Goal: Transaction & Acquisition: Purchase product/service

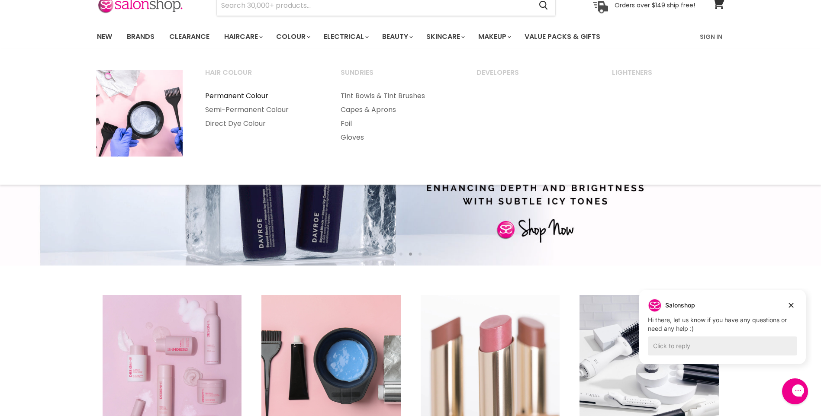
click at [250, 95] on link "Permanent Colour" at bounding box center [261, 96] width 134 height 14
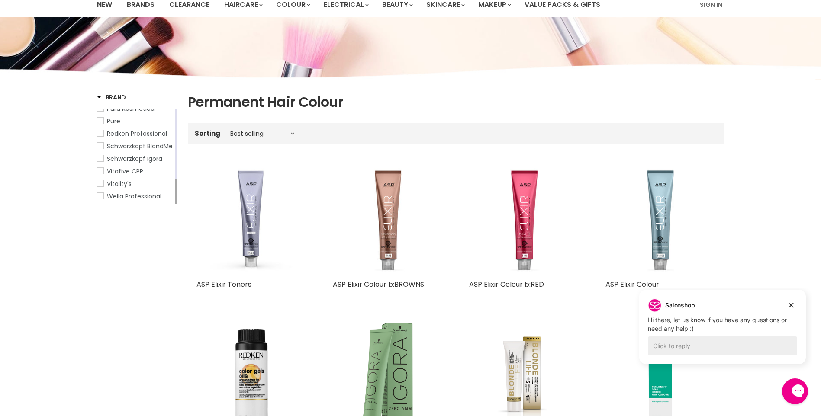
scroll to position [87, 0]
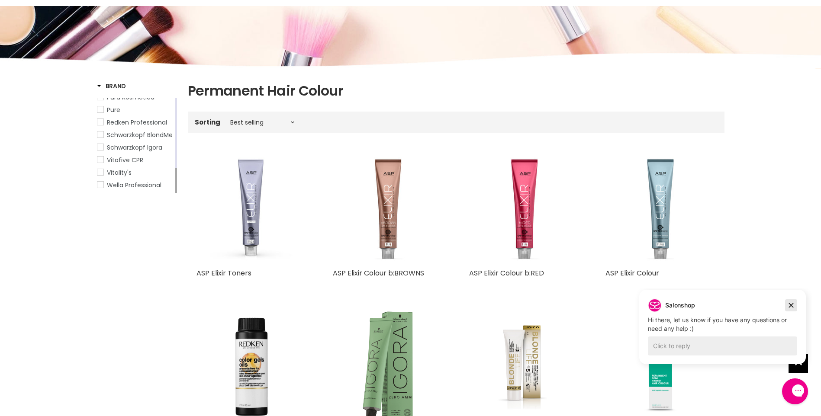
click at [787, 302] on icon "Dismiss campaign" at bounding box center [791, 305] width 9 height 10
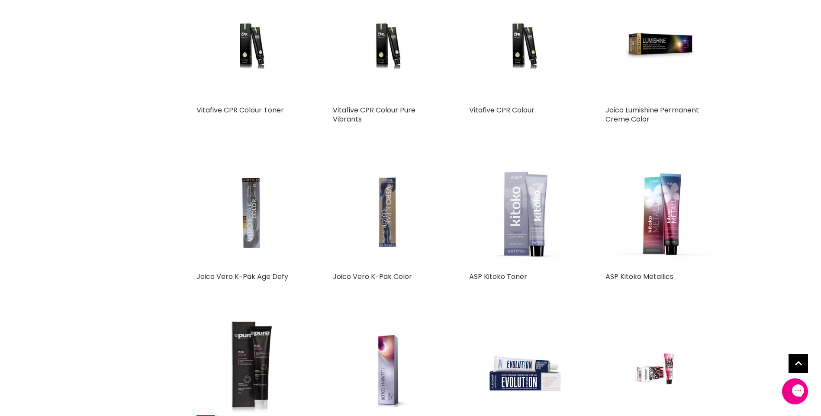
scroll to position [1688, 0]
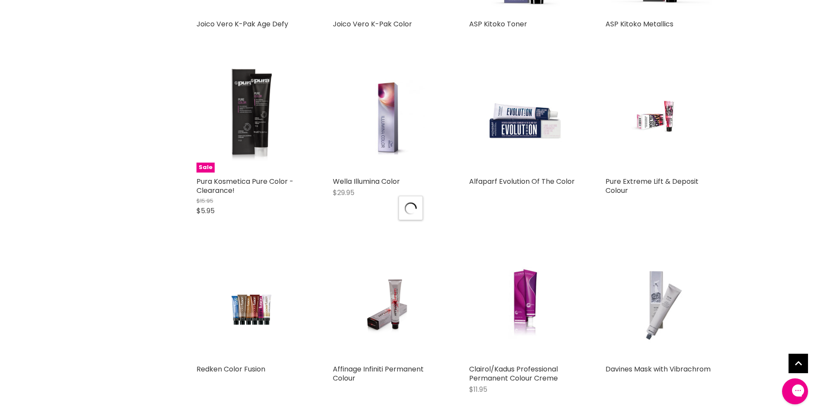
scroll to position [1947, 0]
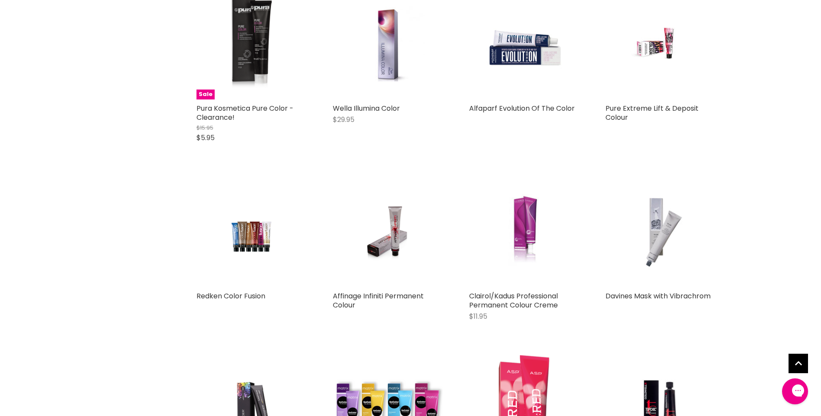
click at [525, 238] on img "Main content" at bounding box center [524, 232] width 74 height 110
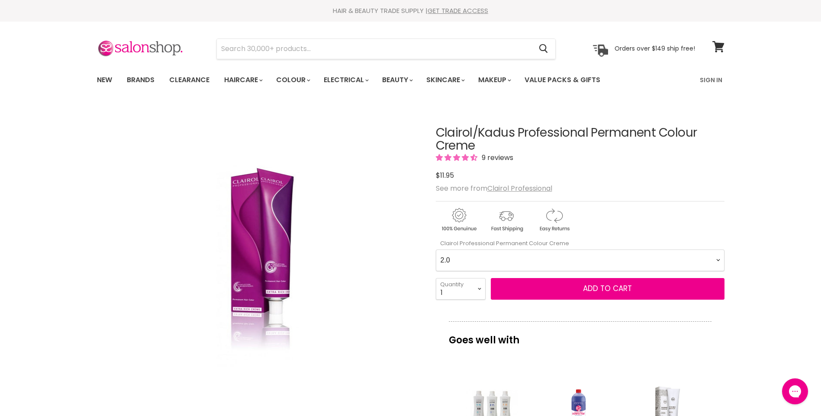
click at [718, 260] on Creme-0-0 "2.0 2.8 3.0 3.6 4.0 4.07 4.65 4.71 4.75 4.77 5.0 5.07 5.1 5.46 5.5 5.6 5.7 5.71…" at bounding box center [580, 261] width 289 height 22
select Creme-0-0 "4.65"
click at [436, 250] on Creme-0-0 "2.0 2.8 3.0 3.6 4.0 4.07 4.65 4.71 4.75 4.77 5.0 5.07 5.1 5.46 5.5 5.6 5.7 5.71…" at bounding box center [580, 261] width 289 height 22
click at [716, 260] on Creme-0-0 "2.0 2.8 3.0 3.6 4.0 4.07 4.65 4.71 4.75 4.77 5.0 5.07 5.1 5.46 5.5 5.6 5.7 5.71…" at bounding box center [580, 261] width 289 height 22
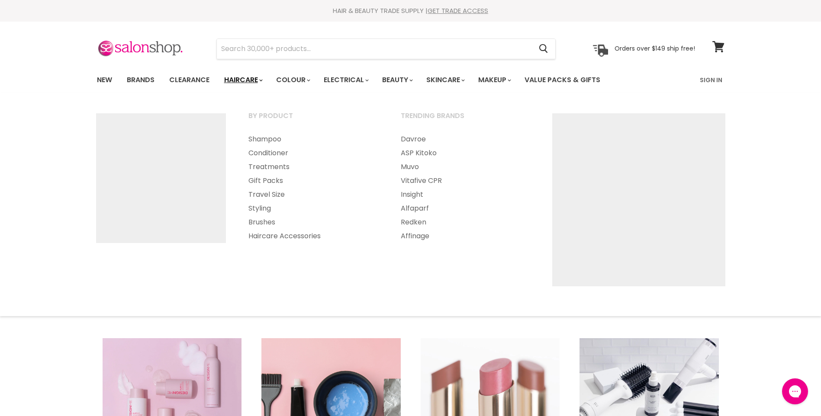
click at [262, 79] on span "Main menu" at bounding box center [261, 80] width 3 height 3
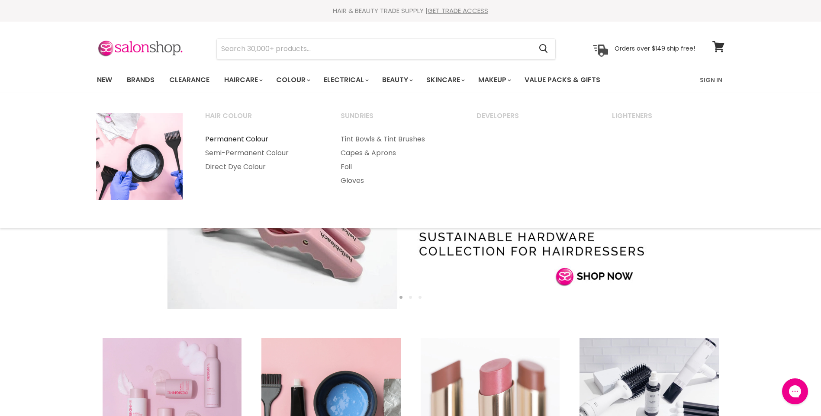
click at [255, 138] on link "Permanent Colour" at bounding box center [261, 139] width 134 height 14
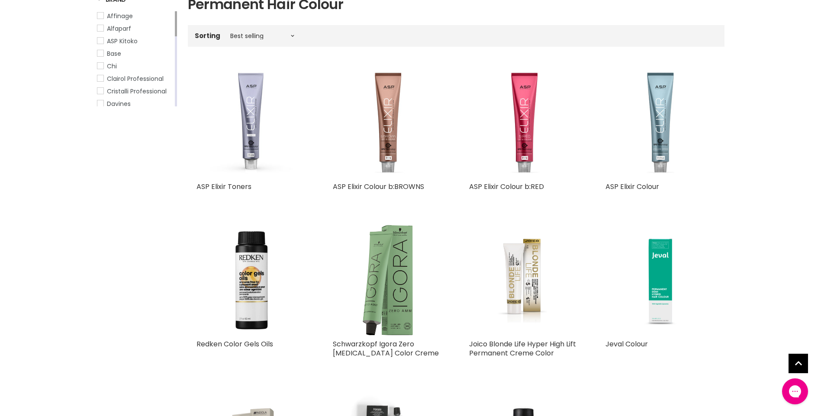
scroll to position [241, 0]
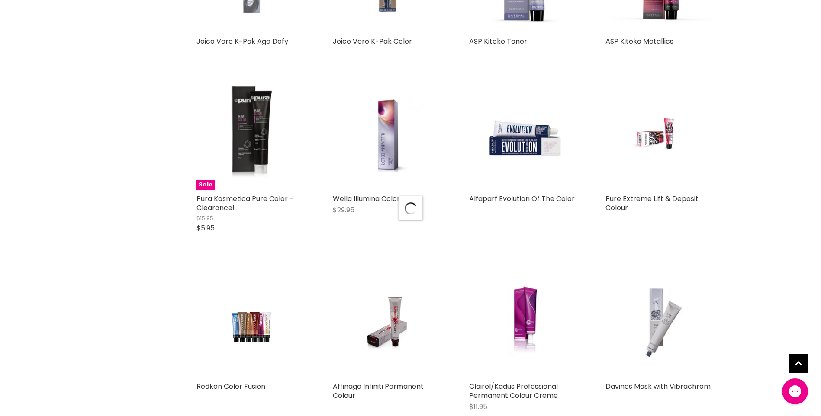
scroll to position [1947, 0]
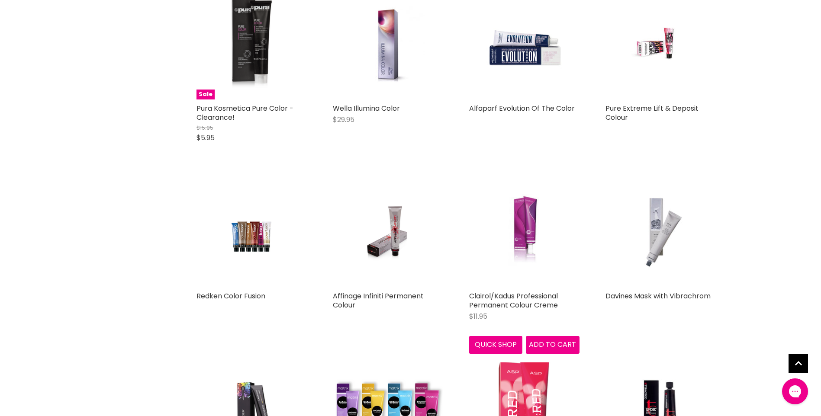
click at [520, 227] on img "Main content" at bounding box center [524, 232] width 74 height 110
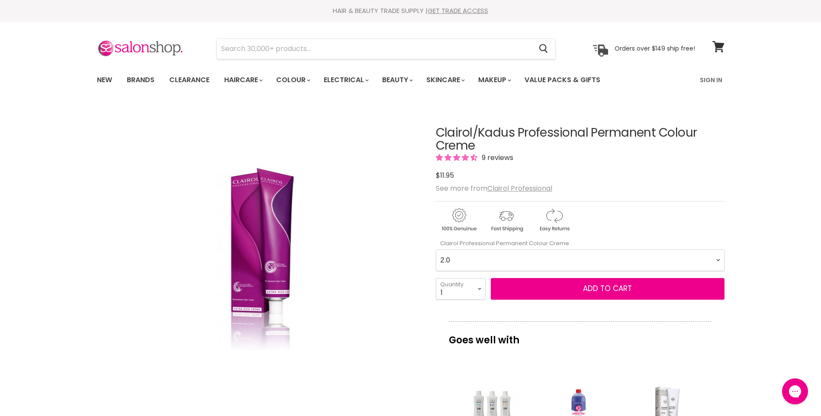
click at [717, 260] on Creme-0-0 "2.0 2.8 3.0 3.6 4.0 4.07 4.65 4.71 4.75 4.77 5.0 5.07 5.1 5.46 5.5 5.6 5.7 5.71…" at bounding box center [580, 261] width 289 height 22
select Creme-0-0 "4.65"
click at [436, 250] on Creme-0-0 "2.0 2.8 3.0 3.6 4.0 4.07 4.65 4.71 4.75 4.77 5.0 5.07 5.1 5.46 5.5 5.6 5.7 5.71…" at bounding box center [580, 261] width 289 height 22
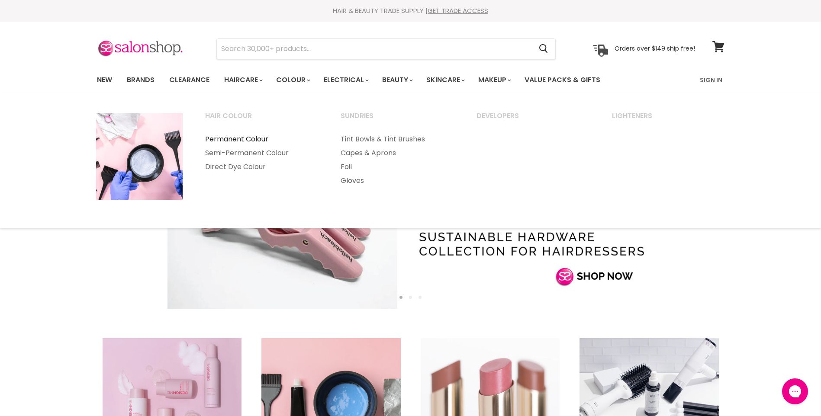
click at [254, 140] on link "Permanent Colour" at bounding box center [261, 139] width 134 height 14
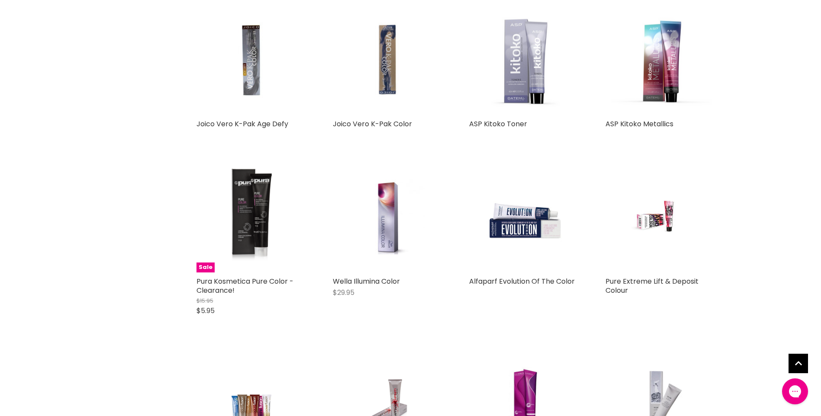
scroll to position [1904, 0]
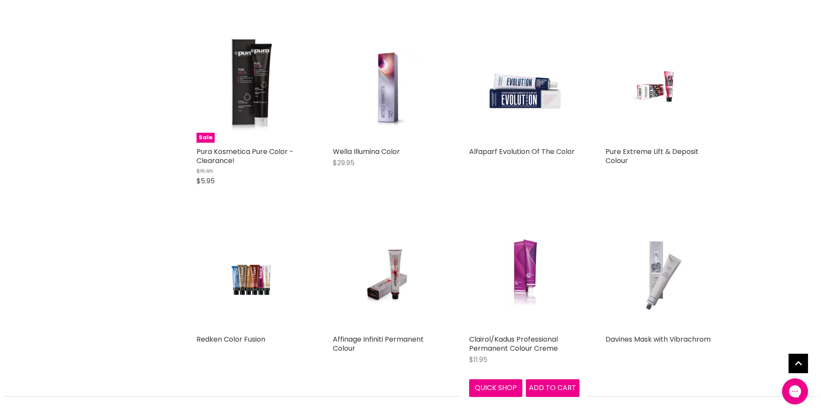
click at [526, 280] on img "Main content" at bounding box center [524, 275] width 74 height 110
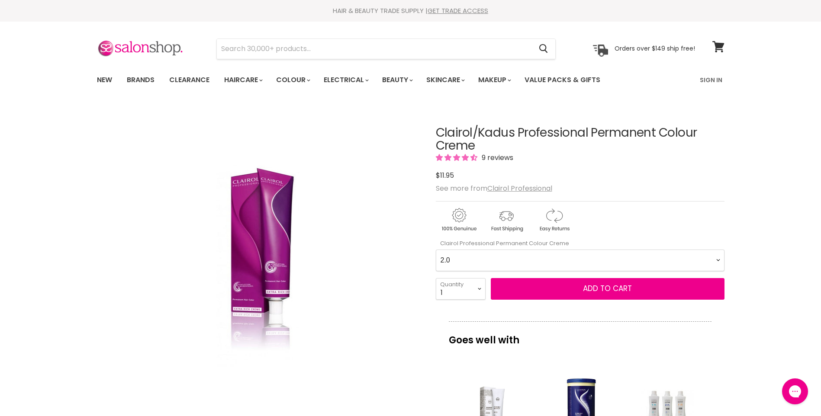
click at [718, 261] on Creme-0-0 "2.0 2.8 3.0 3.6 4.0 4.07 4.65 4.71 4.75 4.77 5.0 5.07 5.1 5.46 5.5 5.6 5.7 5.71…" at bounding box center [580, 261] width 289 height 22
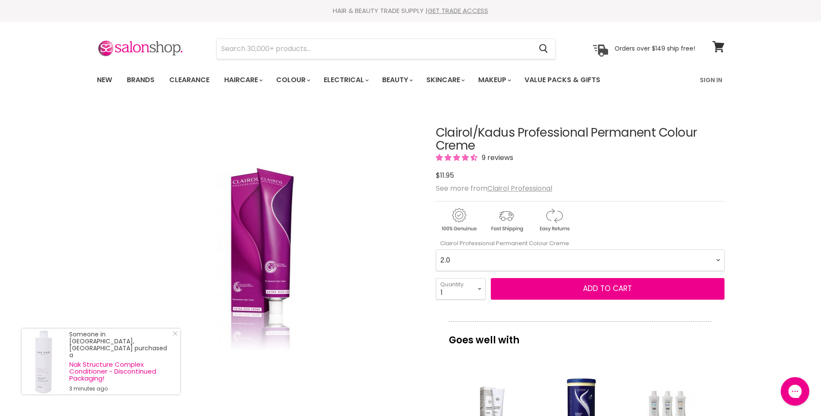
click at [791, 390] on icon "Open gorgias live chat" at bounding box center [795, 392] width 10 height 10
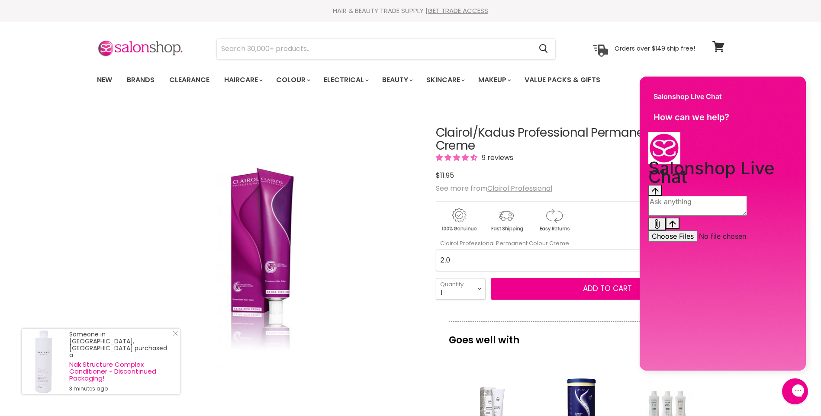
click at [652, 185] on div "Conversation messages" at bounding box center [722, 185] width 149 height 0
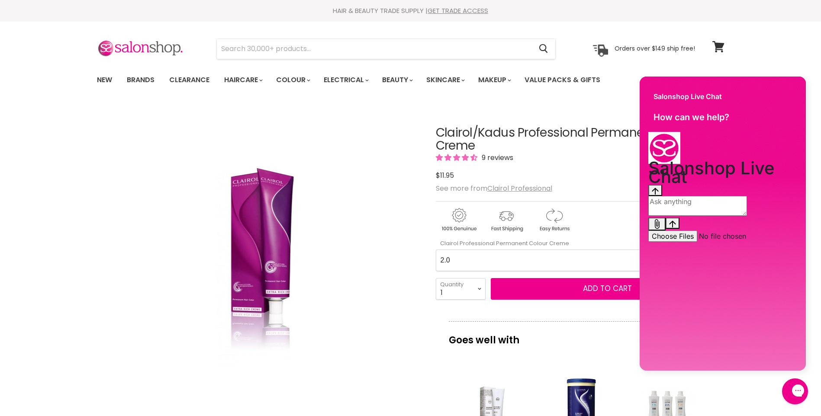
click at [704, 216] on textarea "live chat message input" at bounding box center [697, 206] width 99 height 20
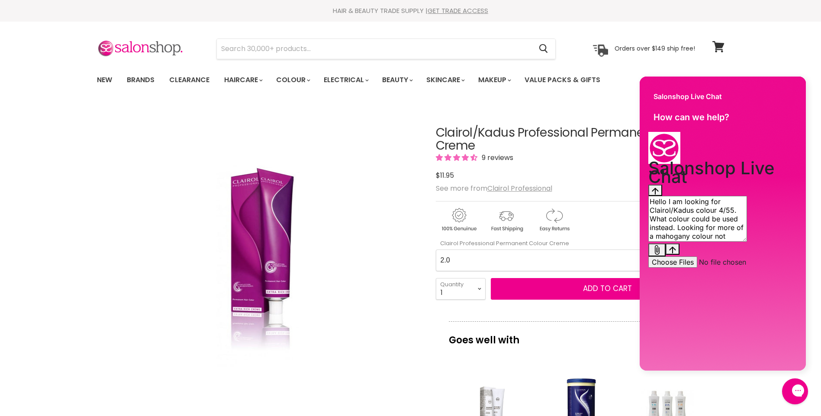
type textarea "Hello I am looking for Clairol/Kadus colour 4/55. What colour could be used ins…"
click at [675, 254] on icon "Send message" at bounding box center [672, 250] width 6 height 7
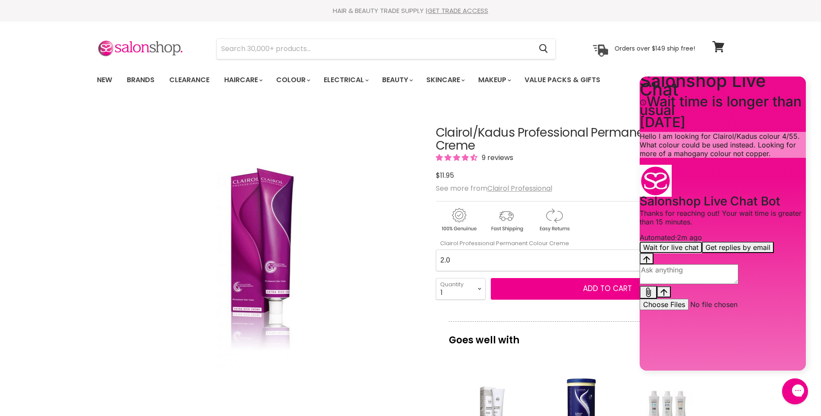
click at [688, 253] on button "Wait for live chat" at bounding box center [671, 247] width 62 height 11
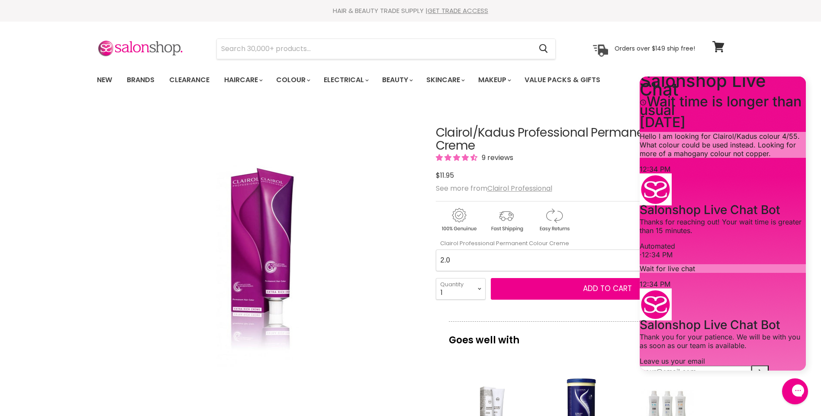
scroll to position [84, 0]
click at [600, 237] on div "Clairol/Kadus Professional Permanent Colour Creme 9 reviews $11.95 See more fro…" at bounding box center [580, 394] width 289 height 578
click at [794, 48] on div "Menu Cancel" at bounding box center [410, 57] width 821 height 71
click at [820, 388] on icon "Close gorgias live chat" at bounding box center [829, 391] width 10 height 10
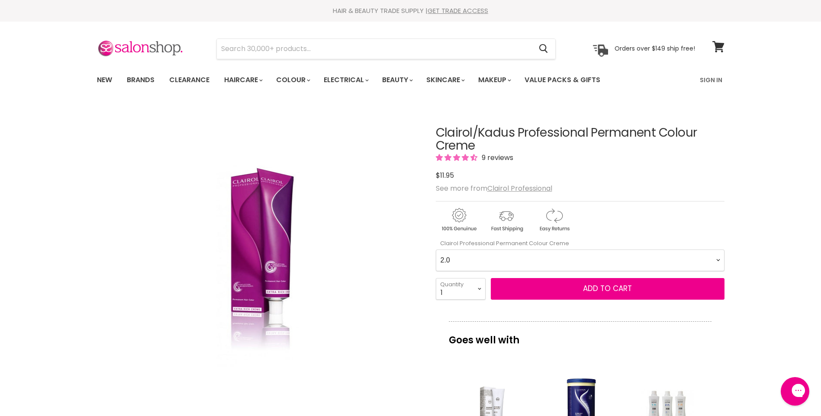
click at [820, 386] on div "Open gorgias live chat" at bounding box center [829, 392] width 10 height 12
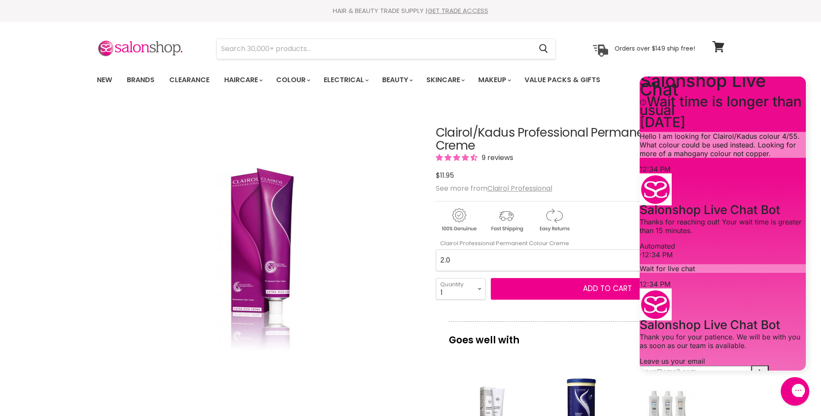
click at [820, 388] on icon "Close gorgias live chat" at bounding box center [829, 391] width 10 height 10
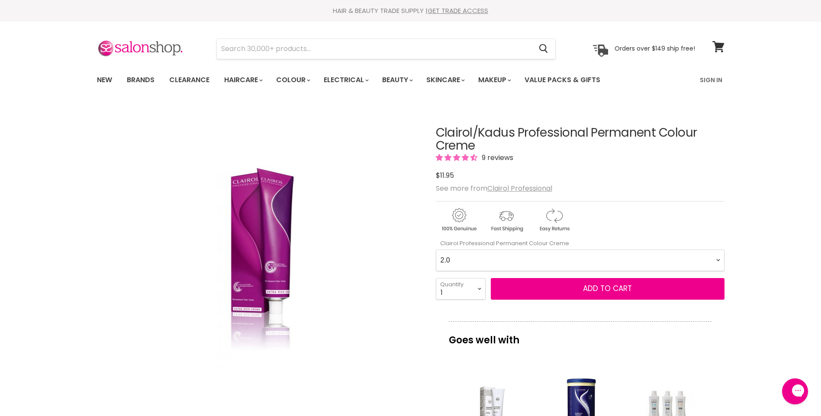
click at [717, 261] on Creme-0-0 "2.0 2.8 3.0 3.6 4.0 4.07 4.65 4.71 4.75 4.77 5.0 5.07 5.1 5.46 5.5 5.6 5.7 5.71…" at bounding box center [580, 261] width 289 height 22
select Creme-0-0 "4.65"
click at [436, 250] on Creme-0-0 "2.0 2.8 3.0 3.6 4.0 4.07 4.65 4.71 4.75 4.77 5.0 5.07 5.1 5.46 5.5 5.6 5.7 5.71…" at bounding box center [580, 261] width 289 height 22
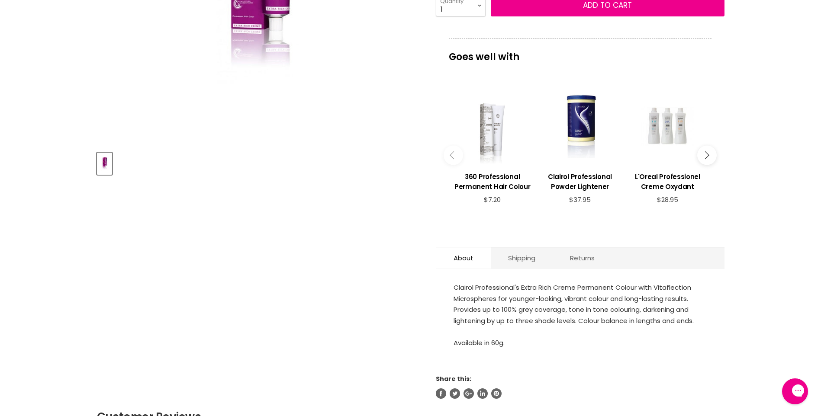
scroll to position [303, 0]
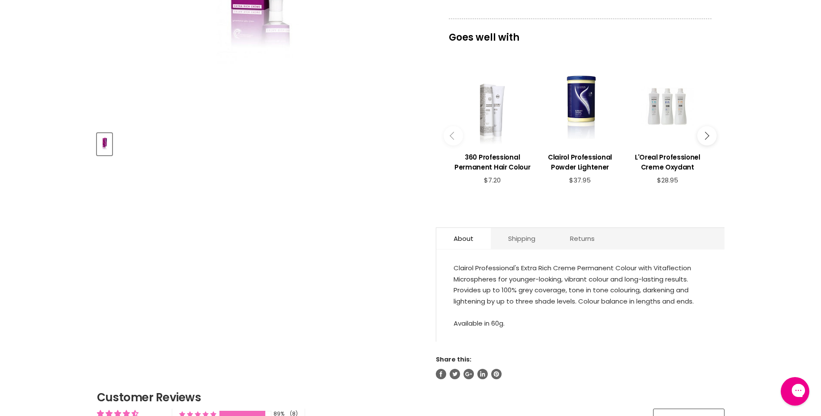
click at [820, 392] on div "Open gorgias live chat" at bounding box center [829, 392] width 10 height 12
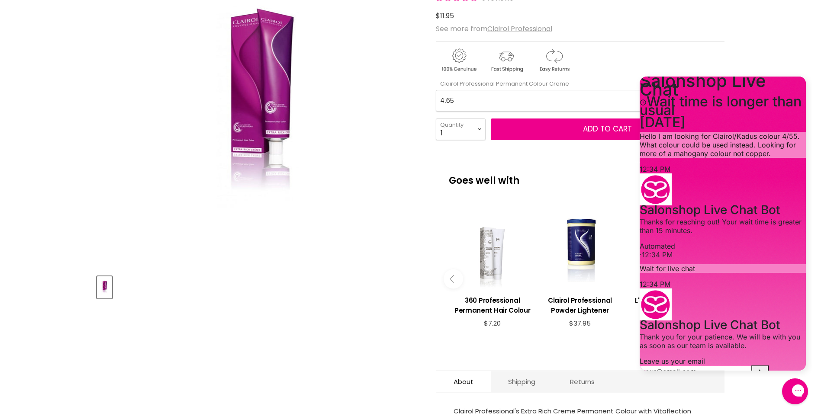
scroll to position [87, 0]
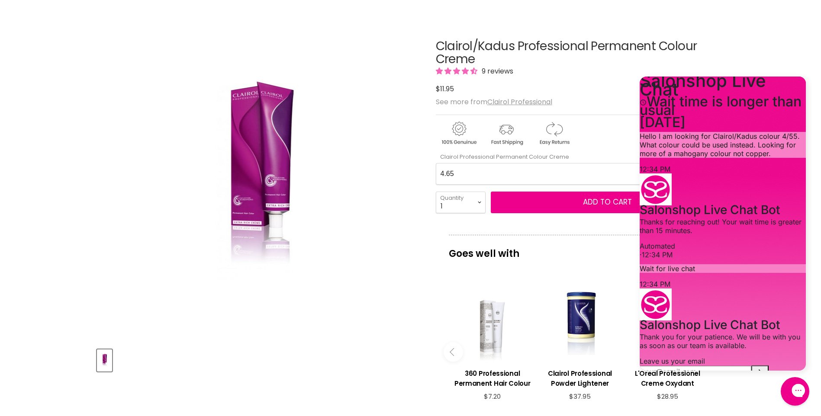
click at [820, 394] on icon "Close gorgias live chat" at bounding box center [828, 390] width 9 height 9
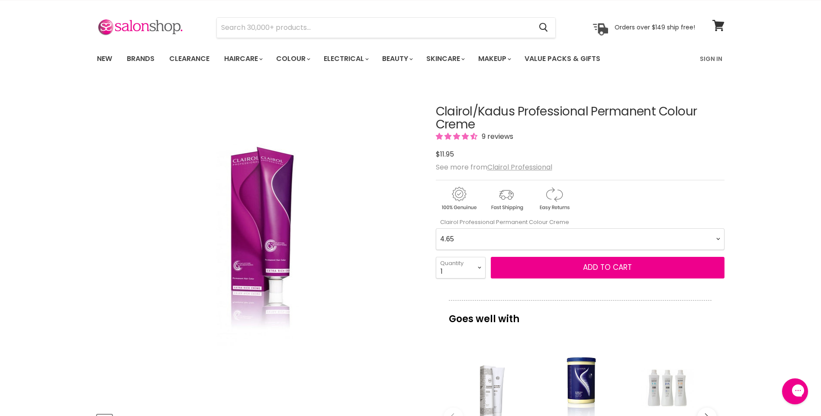
scroll to position [0, 0]
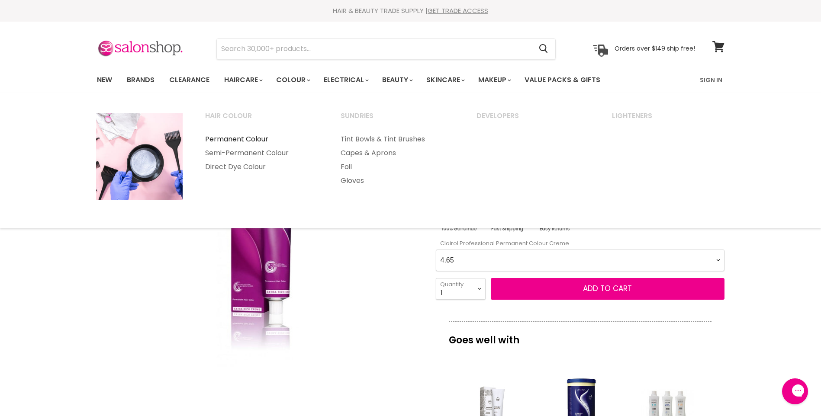
click at [260, 137] on link "Permanent Colour" at bounding box center [261, 139] width 134 height 14
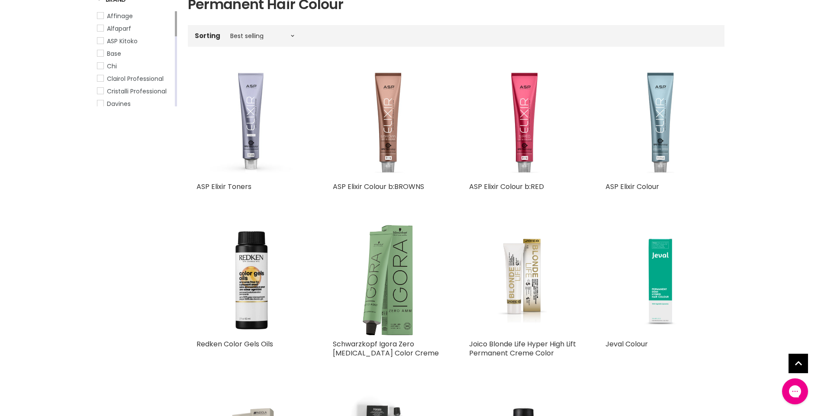
click at [127, 76] on span "Clairol Professional" at bounding box center [135, 78] width 57 height 9
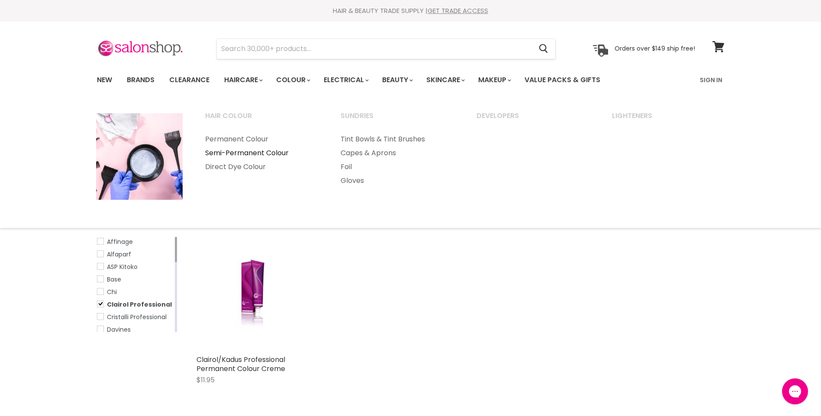
click at [280, 151] on link "Semi-Permanent Colour" at bounding box center [261, 153] width 134 height 14
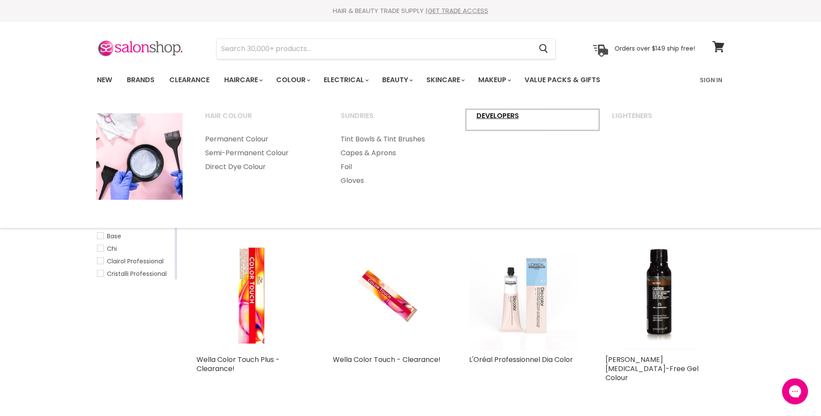
click at [505, 115] on link "Developers" at bounding box center [533, 120] width 134 height 22
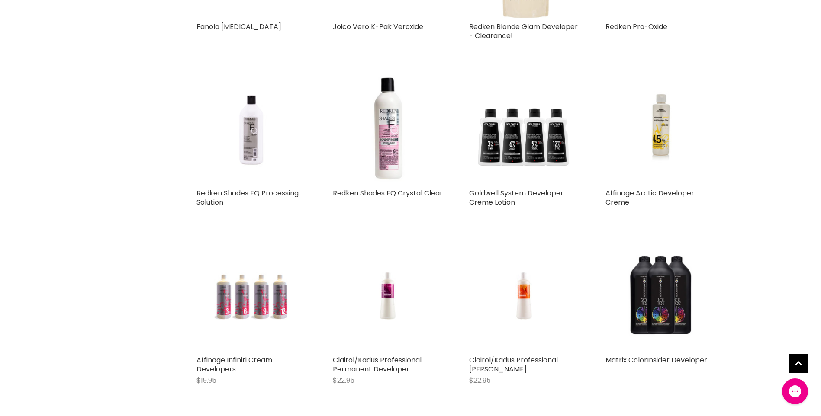
scroll to position [1904, 0]
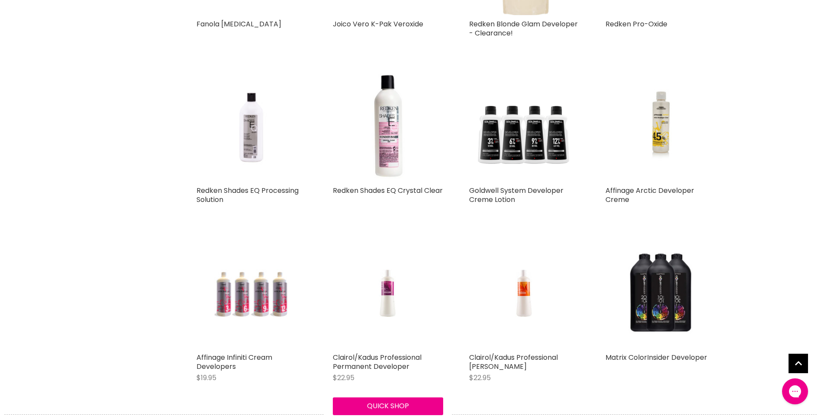
click at [392, 290] on img "Main content" at bounding box center [387, 293] width 73 height 110
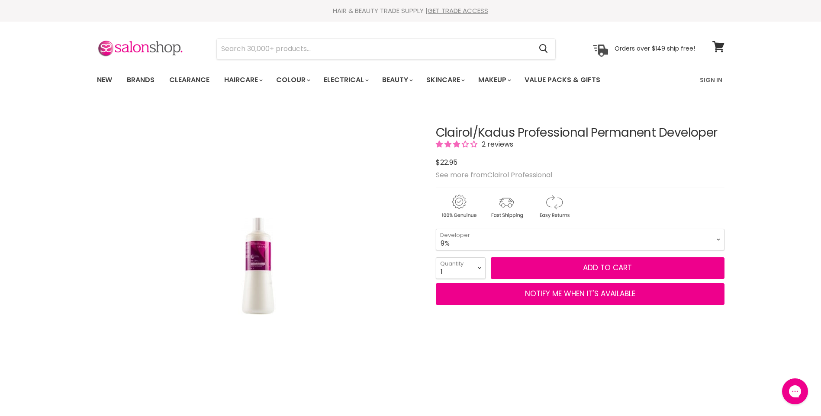
click at [436, 229] on select "6% 9% 12%" at bounding box center [580, 240] width 289 height 22
click at [717, 238] on select "6% 9% 12%" at bounding box center [580, 240] width 289 height 22
select select "6%"
click at [436, 229] on select "6% 9% 12%" at bounding box center [580, 240] width 289 height 22
click at [718, 242] on select "6% 9% 12%" at bounding box center [580, 240] width 289 height 22
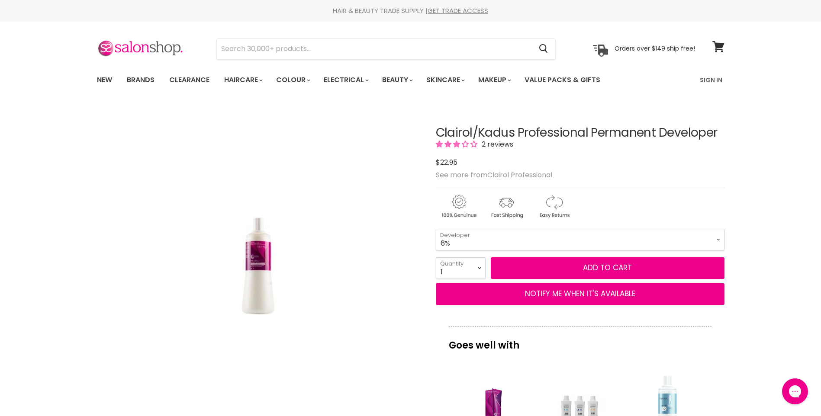
click at [436, 229] on select "6% 9% 12%" at bounding box center [580, 240] width 289 height 22
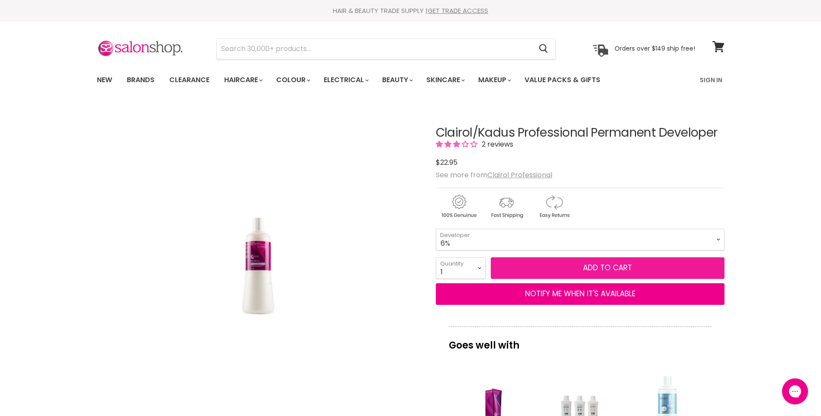
click at [610, 264] on button "Add to cart" at bounding box center [608, 268] width 234 height 22
click at [609, 264] on button "Add to cart" at bounding box center [608, 268] width 234 height 22
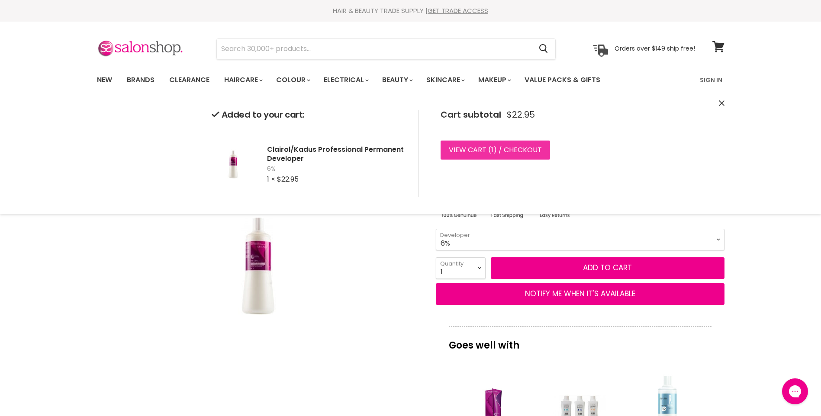
click at [498, 147] on link "View cart ( 1 ) / Checkout" at bounding box center [494, 150] width 109 height 19
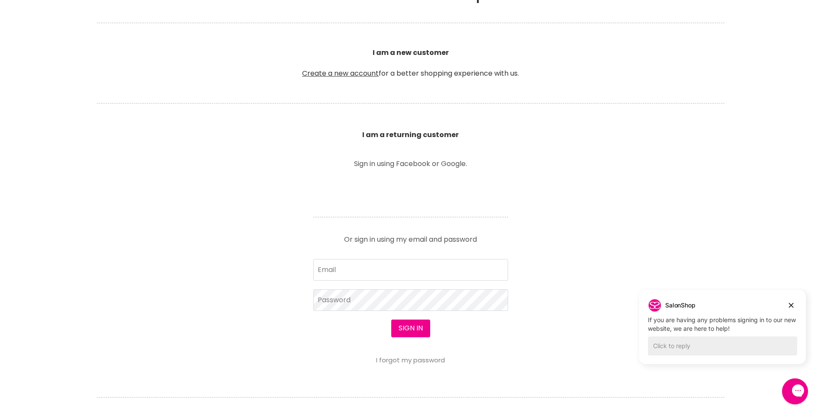
scroll to position [216, 0]
click at [352, 267] on input "Email" at bounding box center [410, 268] width 195 height 22
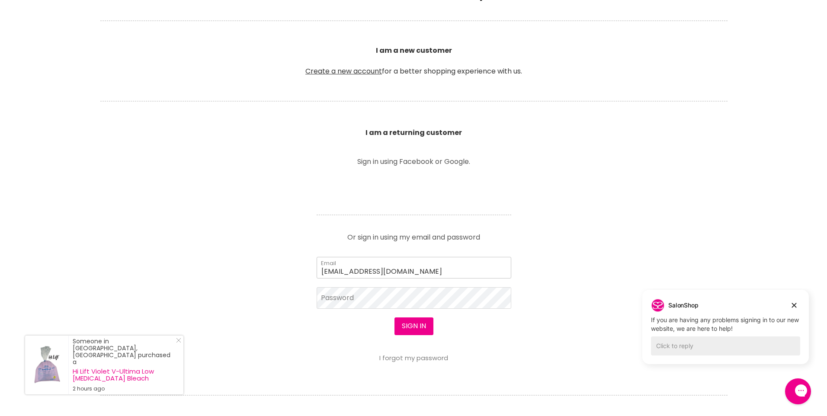
scroll to position [217, 0]
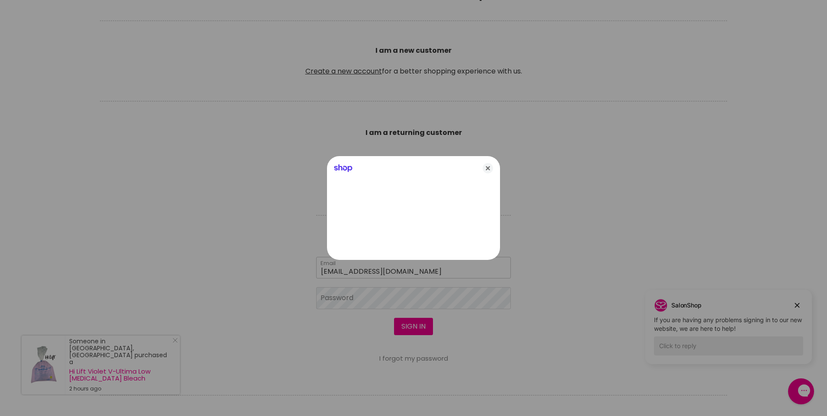
type input "[EMAIL_ADDRESS][DOMAIN_NAME]"
click at [488, 165] on icon "Close" at bounding box center [488, 168] width 10 height 10
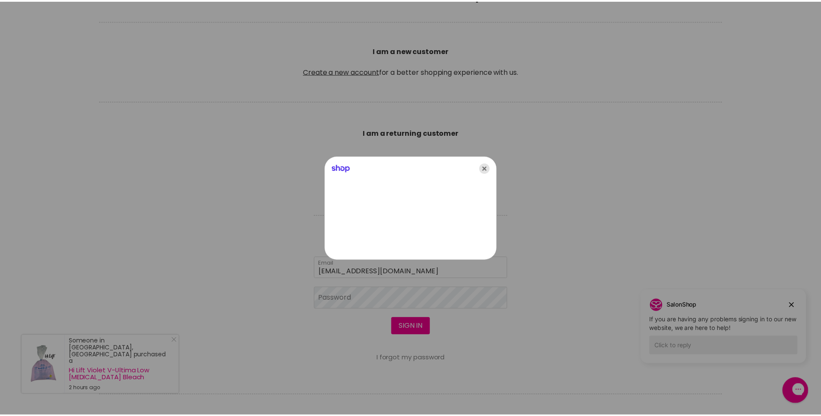
scroll to position [216, 0]
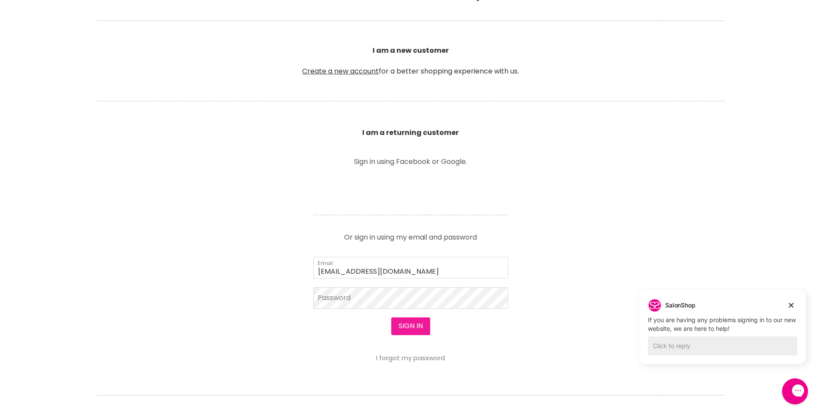
click at [409, 321] on button "Sign in" at bounding box center [410, 326] width 39 height 17
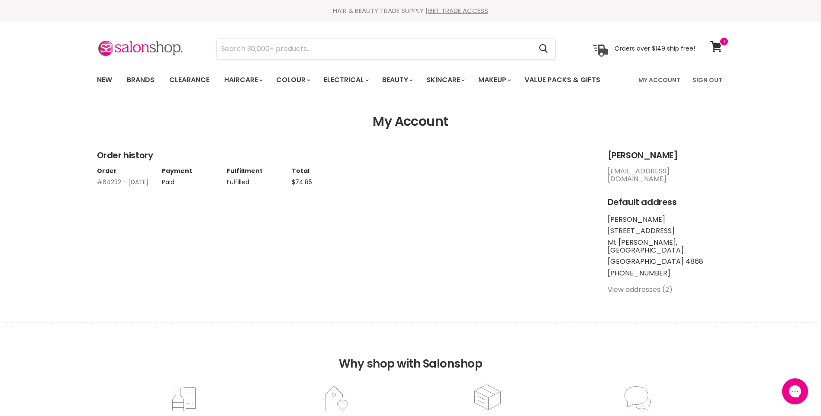
click at [105, 181] on link "#64232 - [DATE]" at bounding box center [122, 182] width 51 height 9
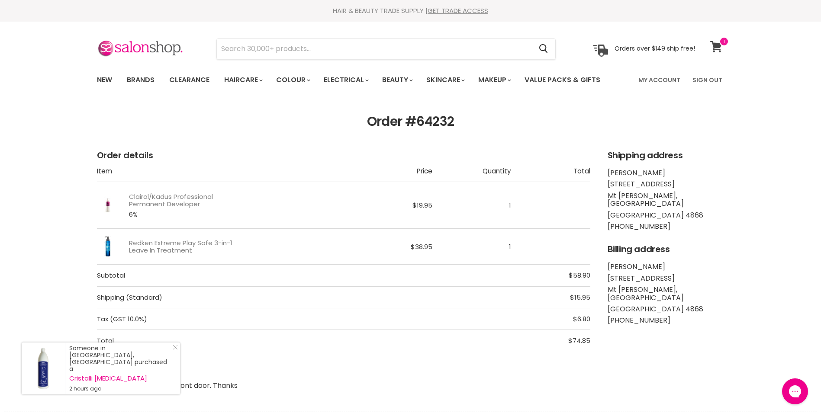
click at [717, 46] on icon at bounding box center [716, 46] width 12 height 11
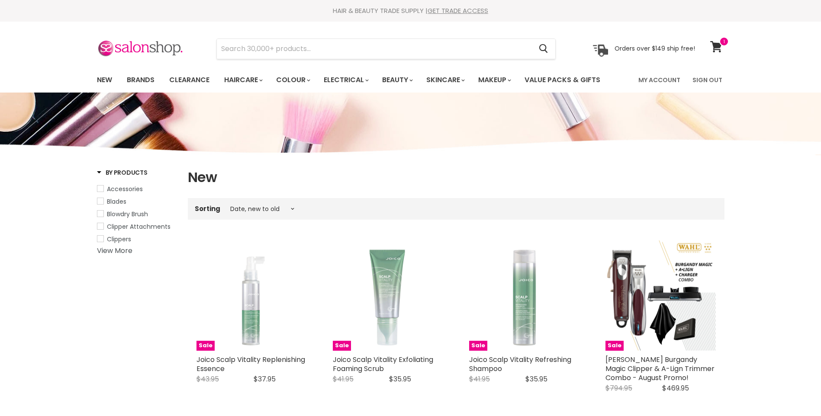
select select "created-descending"
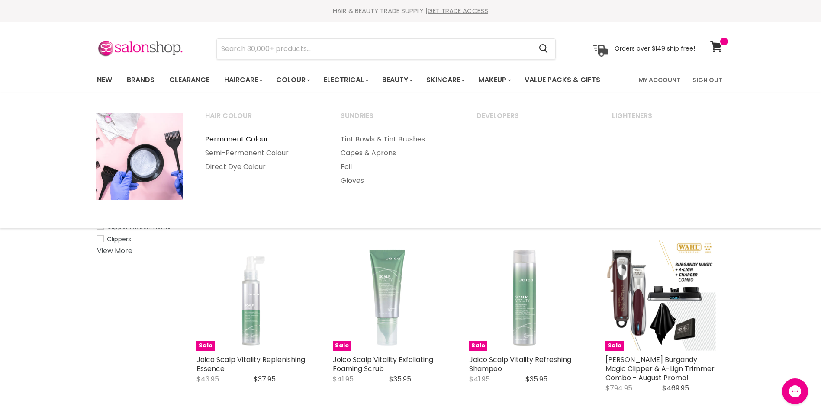
click at [252, 138] on link "Permanent Colour" at bounding box center [261, 139] width 134 height 14
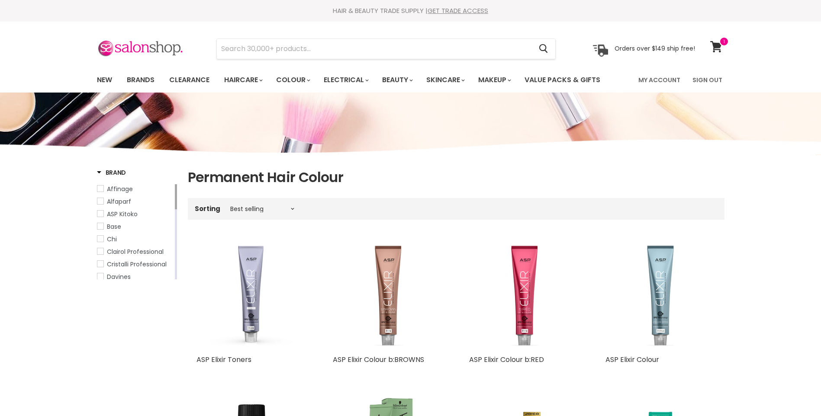
click at [141, 250] on span "Clairol Professional" at bounding box center [135, 252] width 57 height 9
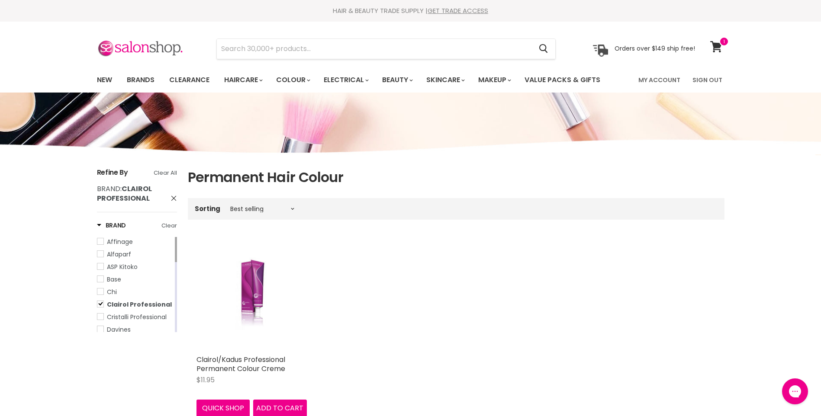
click at [253, 296] on img "Main content" at bounding box center [252, 296] width 74 height 110
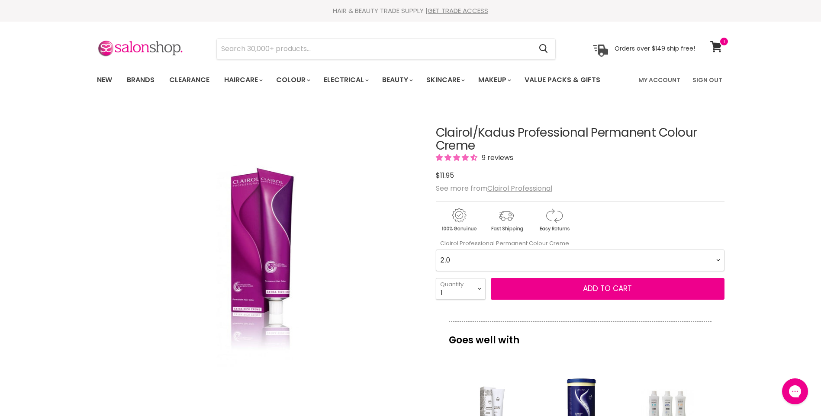
click at [718, 261] on Creme-0-0 "2.0 2.8 3.0 3.6 4.0 4.07 4.65 4.71 4.75 4.77 5.0 5.07 5.1 5.46 5.5 5.6 5.7 5.71…" at bounding box center [580, 261] width 289 height 22
select Creme-0-0 "4.65"
click at [436, 250] on Creme-0-0 "2.0 2.8 3.0 3.6 4.0 4.07 4.65 4.71 4.75 4.77 5.0 5.07 5.1 5.46 5.5 5.6 5.7 5.71…" at bounding box center [580, 261] width 289 height 22
click at [479, 287] on select "1 2 3 4 5 6 7 8 9 10+" at bounding box center [461, 289] width 50 height 22
select select "2"
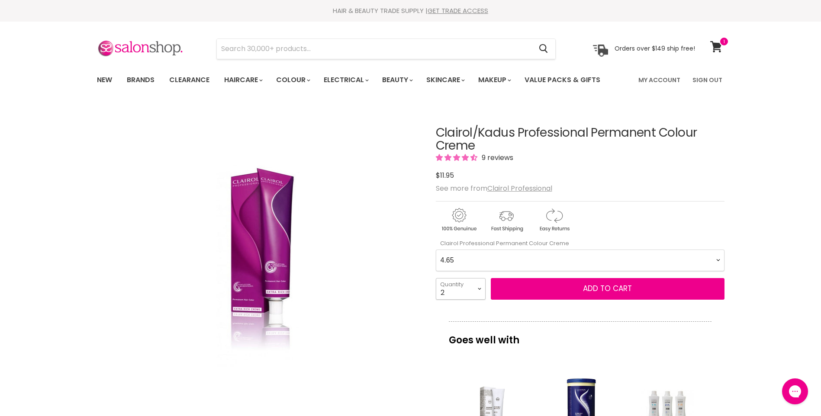
click at [436, 278] on select "1 2 3 4 5 6 7 8 9 10+" at bounding box center [461, 289] width 50 height 22
type input "2"
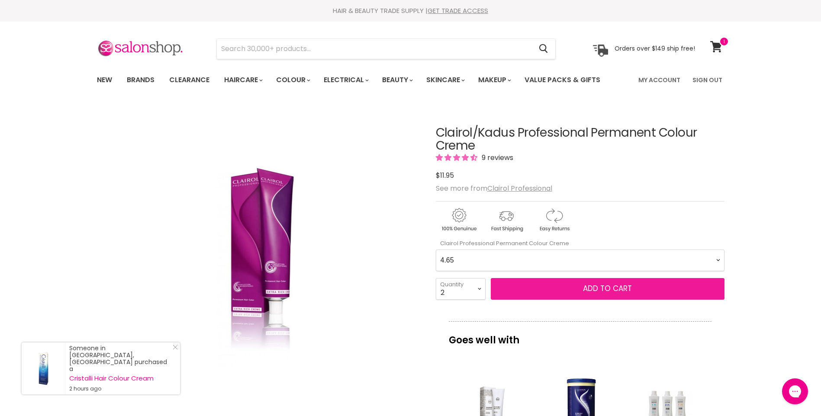
click at [605, 289] on span "Add to cart" at bounding box center [607, 288] width 49 height 10
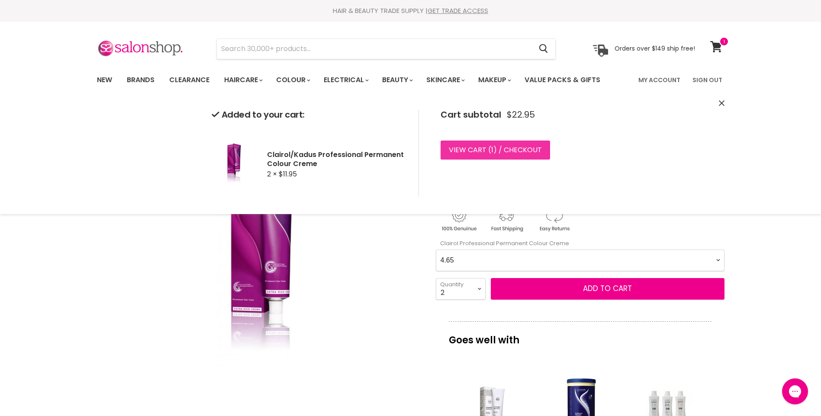
click at [471, 145] on link "View cart ( 1 ) / Checkout" at bounding box center [494, 150] width 109 height 19
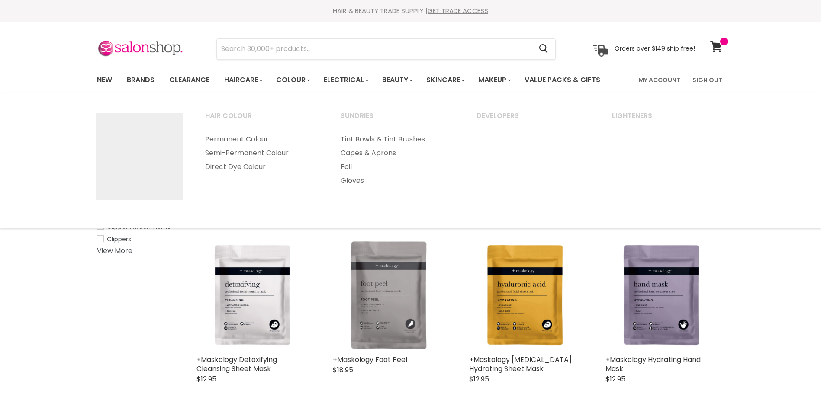
select select "title-ascending"
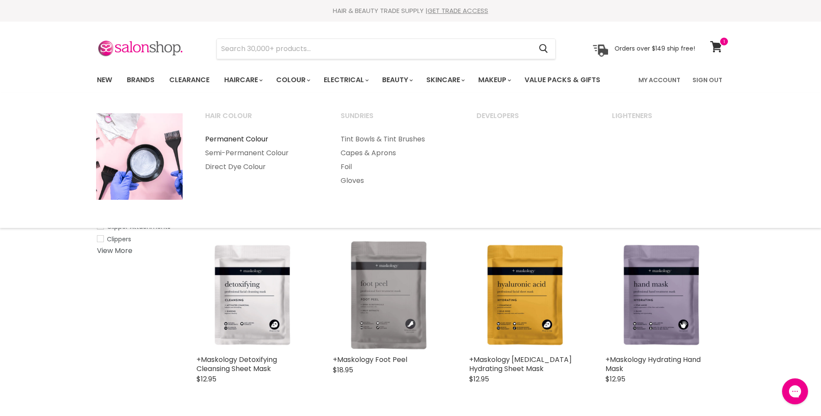
click at [255, 137] on link "Permanent Colour" at bounding box center [261, 139] width 134 height 14
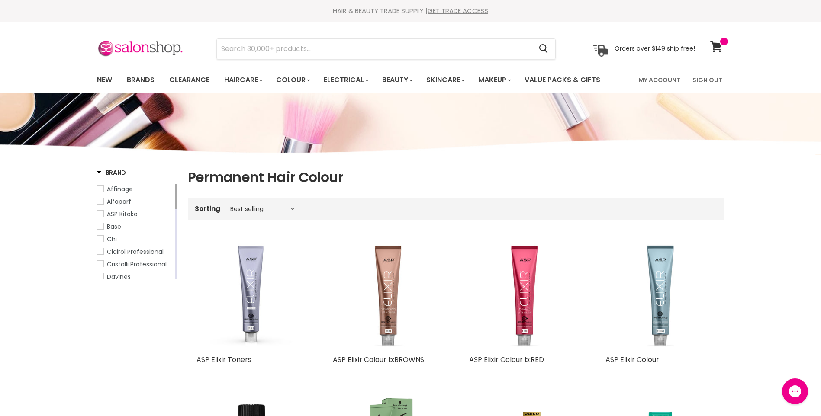
click at [147, 253] on span "Clairol Professional" at bounding box center [135, 252] width 57 height 9
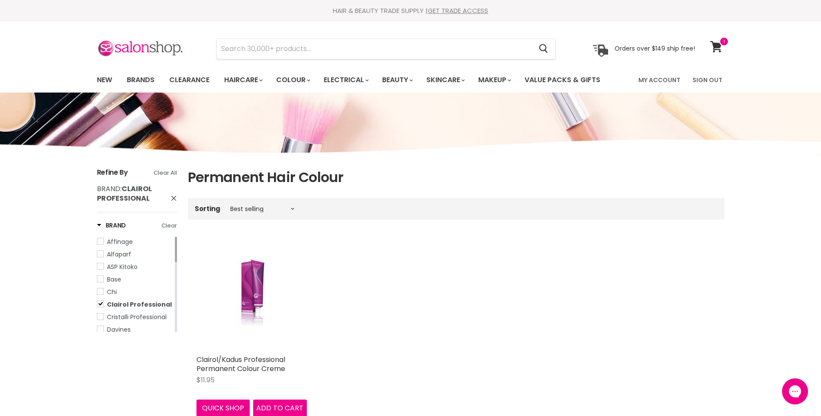
click at [252, 297] on img "Main content" at bounding box center [252, 296] width 74 height 110
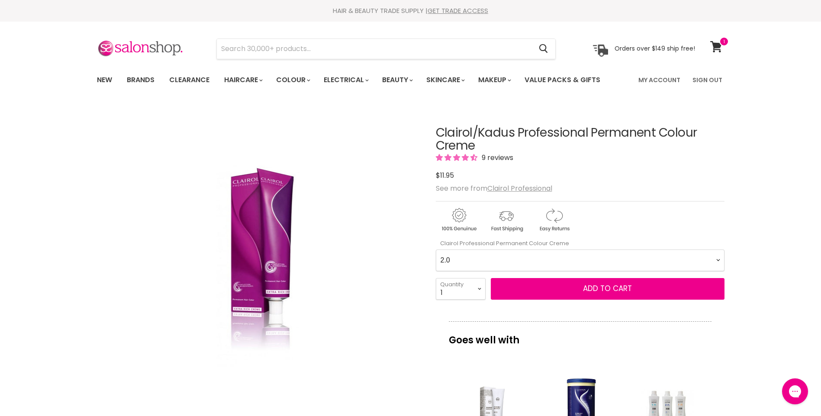
click at [720, 261] on Creme-0-0 "2.0 2.8 3.0 3.6 4.0 4.07 4.65 4.71 4.75 4.77 5.0 5.07 5.1 5.46 5.5 5.6 5.7 5.71…" at bounding box center [580, 261] width 289 height 22
select Creme-0-0 "4.65"
click at [436, 250] on Creme-0-0 "2.0 2.8 3.0 3.6 4.0 4.07 4.65 4.71 4.75 4.77 5.0 5.07 5.1 5.46 5.5 5.6 5.7 5.71…" at bounding box center [580, 261] width 289 height 22
click at [479, 288] on select "1 2 3 4 5 6 7 8 9 10+" at bounding box center [461, 289] width 50 height 22
select select "2"
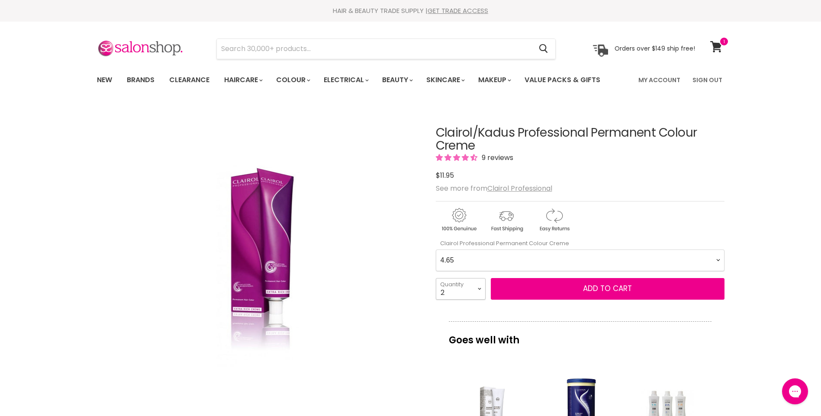
click at [436, 278] on select "1 2 3 4 5 6 7 8 9 10+" at bounding box center [461, 289] width 50 height 22
type input "2"
click at [603, 283] on button "Add to cart" at bounding box center [608, 289] width 234 height 22
click at [606, 290] on span "Add to cart" at bounding box center [607, 288] width 49 height 10
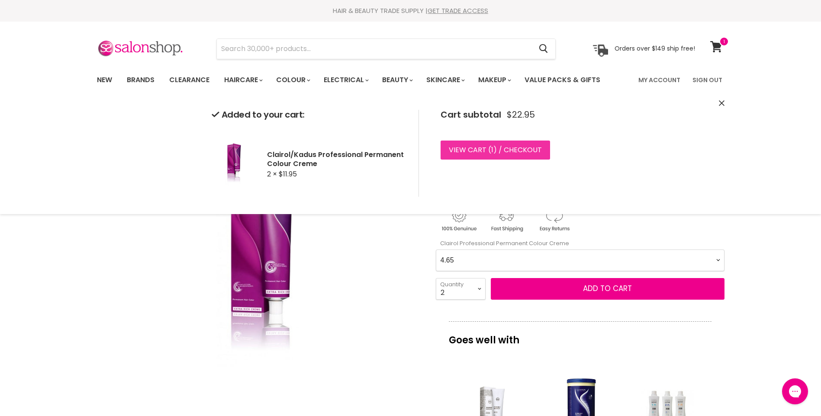
click at [475, 147] on link "View cart ( 1 ) / Checkout" at bounding box center [494, 150] width 109 height 19
